Goal: Task Accomplishment & Management: Use online tool/utility

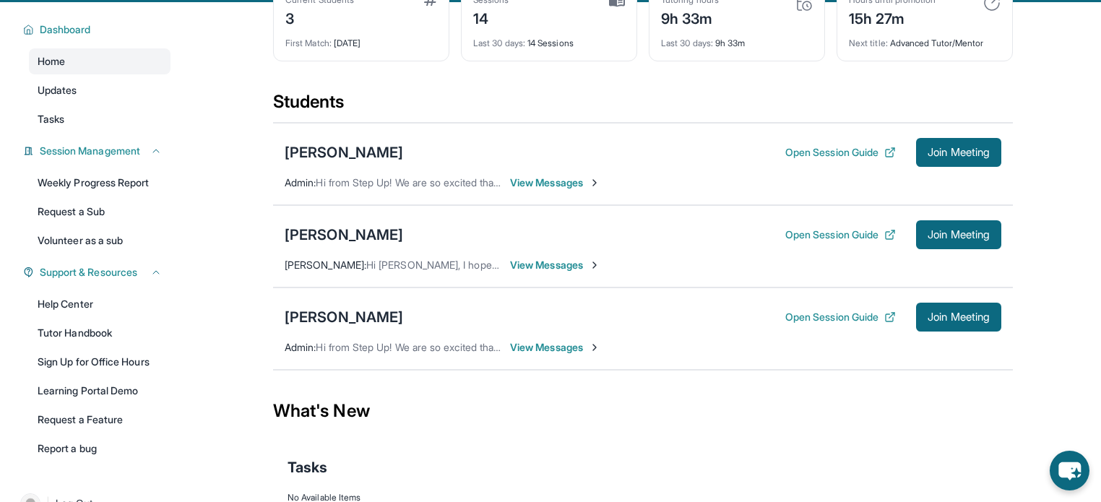
scroll to position [92, 0]
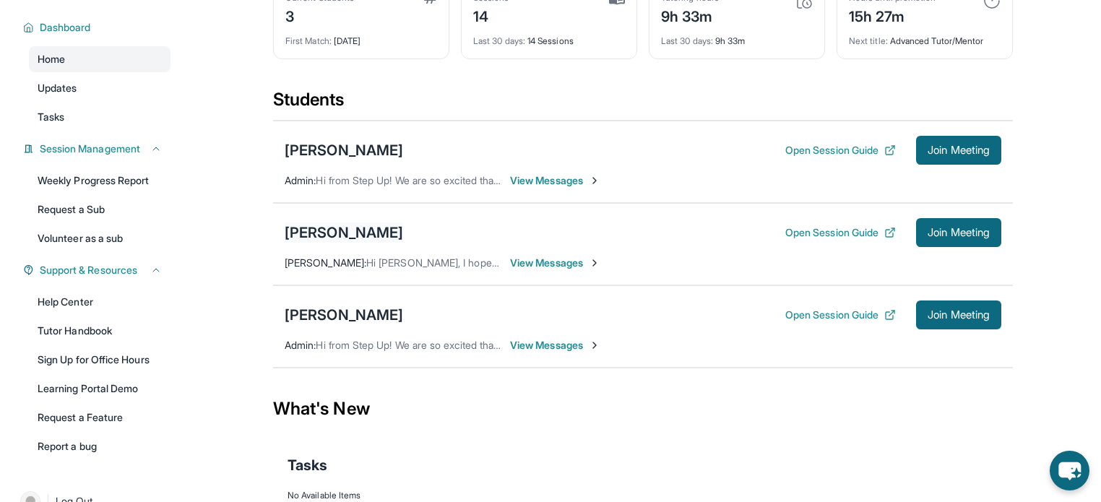
click at [336, 236] on div "[PERSON_NAME]" at bounding box center [344, 232] width 118 height 20
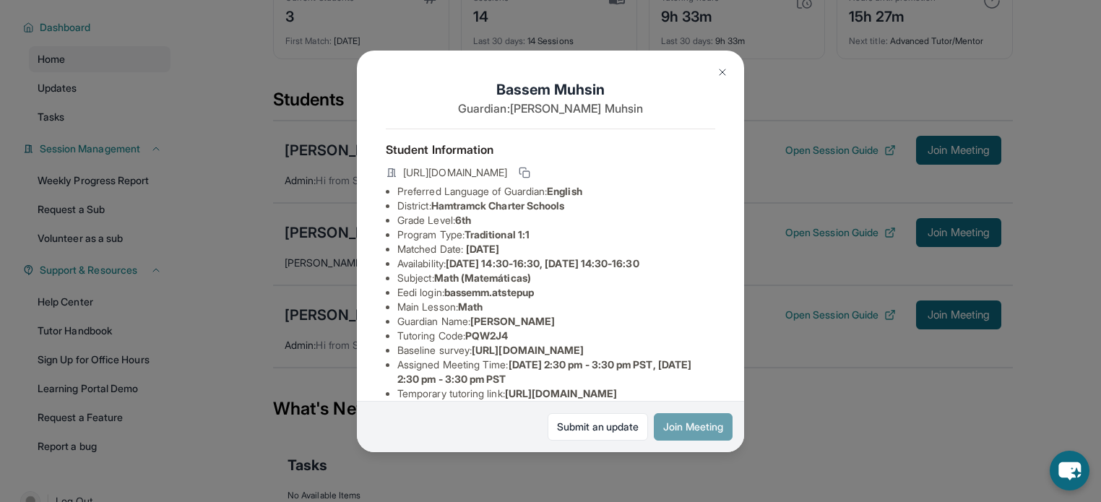
click at [697, 433] on button "Join Meeting" at bounding box center [693, 426] width 79 height 27
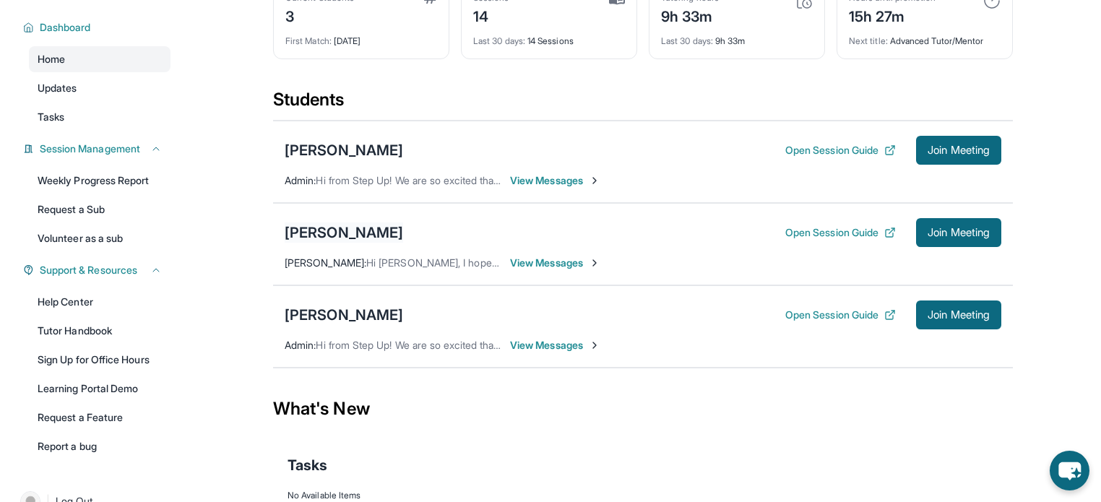
click at [361, 235] on div "[PERSON_NAME]" at bounding box center [344, 232] width 118 height 20
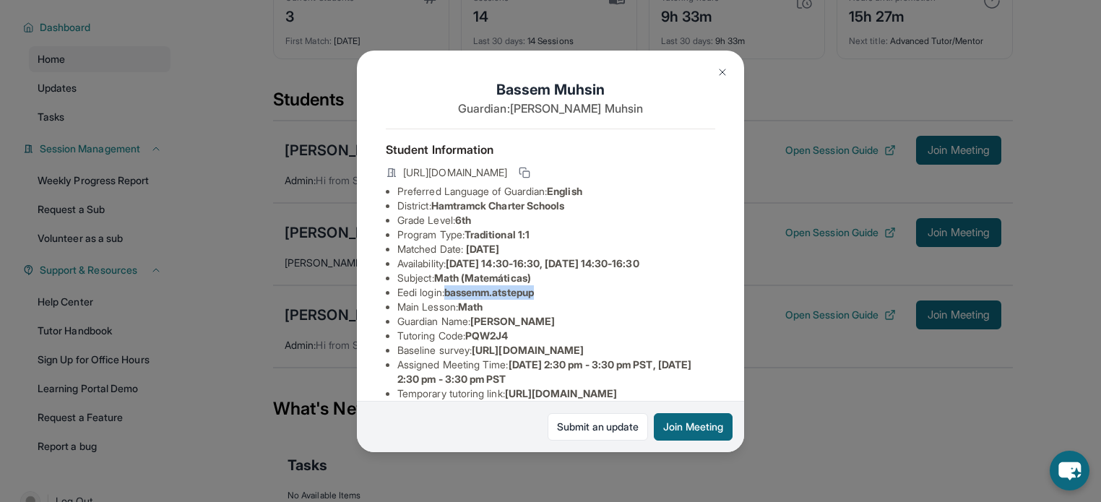
drag, startPoint x: 564, startPoint y: 306, endPoint x: 449, endPoint y: 307, distance: 115.6
click at [449, 300] on li "Eedi login : bassemm.atstepup" at bounding box center [556, 292] width 318 height 14
copy span "bassemm.atstepup"
click at [659, 213] on li "District: Hamtramck Charter Schools" at bounding box center [556, 206] width 318 height 14
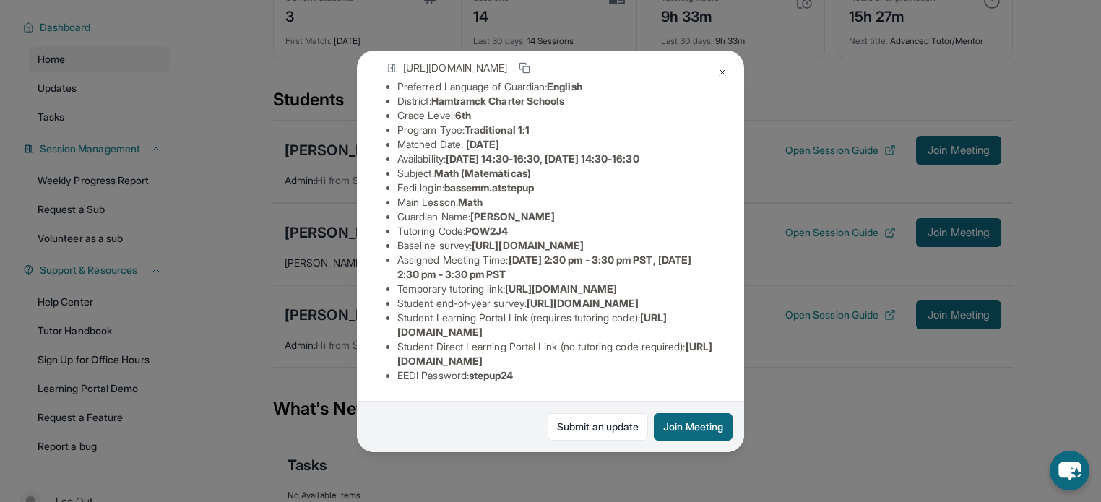
scroll to position [257, 0]
drag, startPoint x: 529, startPoint y: 365, endPoint x: 477, endPoint y: 372, distance: 52.4
click at [477, 372] on div "Student Information [URL][DOMAIN_NAME] Preferred Language of Guardian: English …" at bounding box center [550, 209] width 329 height 371
copy span "stepup24"
